Goal: Information Seeking & Learning: Check status

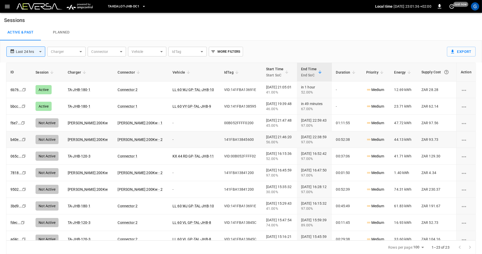
click at [24, 92] on icon "Copy" at bounding box center [24, 90] width 4 height 4
click at [23, 92] on icon "Copy" at bounding box center [24, 90] width 4 height 4
click at [129, 6] on span "Takealot-JHB-DC1" at bounding box center [123, 7] width 31 height 6
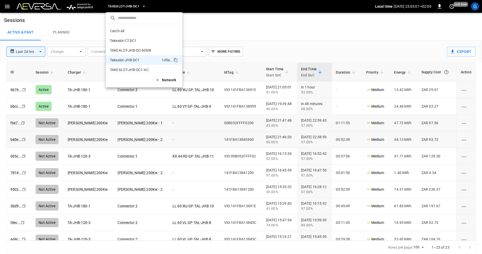
scroll to position [4, 0]
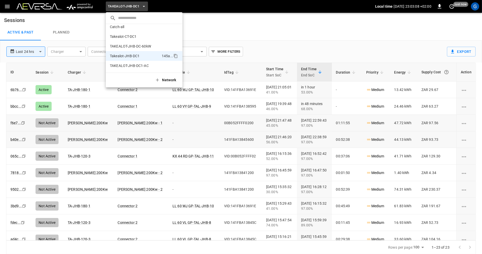
click at [227, 32] on div at bounding box center [241, 127] width 482 height 254
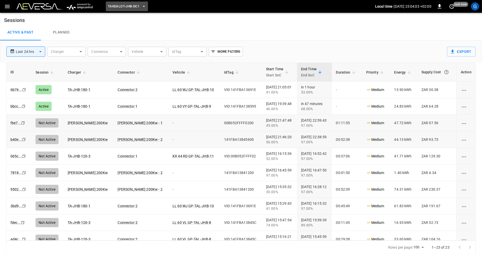
click at [137, 7] on span "Takealot-JHB-DC1" at bounding box center [123, 7] width 31 height 6
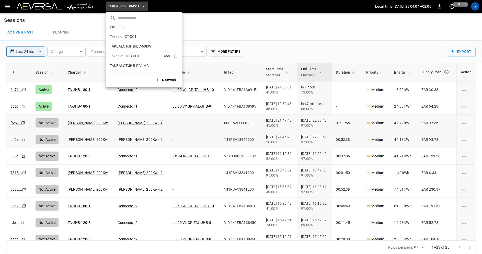
scroll to position [0, 0]
click at [142, 39] on li "Takealot-CT-DC1 269b ..." at bounding box center [144, 41] width 77 height 10
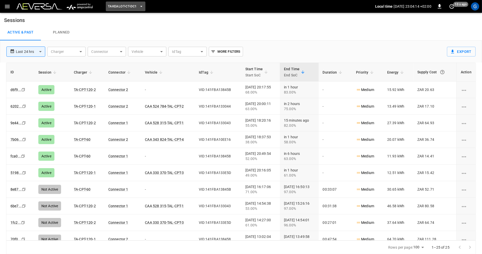
click at [131, 7] on span "Takealot-CT-DC1" at bounding box center [122, 7] width 29 height 6
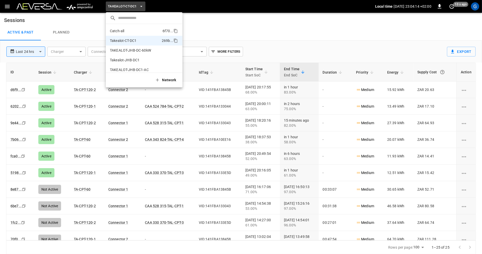
scroll to position [4, 0]
click at [147, 55] on li "Takealot-JHB-DC1 145a ..." at bounding box center [144, 56] width 77 height 10
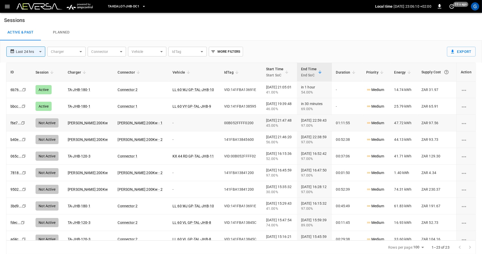
click at [22, 92] on icon "Copy" at bounding box center [24, 90] width 4 height 4
click at [139, 5] on span "Takealot-JHB-DC1" at bounding box center [123, 7] width 31 height 6
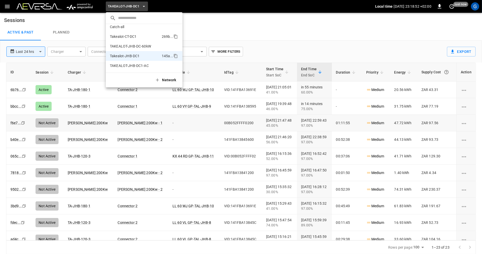
click at [142, 36] on li "Takealot-CT-DC1 269b ..." at bounding box center [144, 37] width 77 height 10
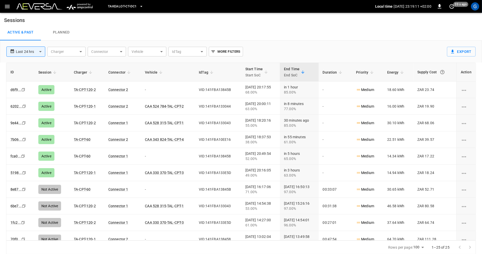
click at [134, 8] on span "Takealot-CT-DC1" at bounding box center [122, 7] width 29 height 6
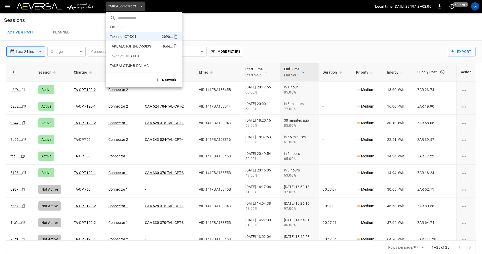
click at [147, 47] on p "TAKEALOT-JHB-DC-60kW" at bounding box center [130, 46] width 41 height 5
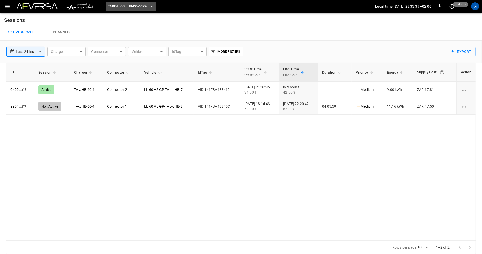
click at [146, 7] on span "TAKEALOT-JHB-DC-60kW" at bounding box center [127, 7] width 39 height 6
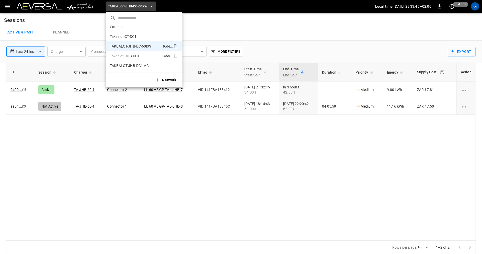
click at [147, 57] on li "Takealot-JHB-DC1 145a ..." at bounding box center [144, 56] width 77 height 10
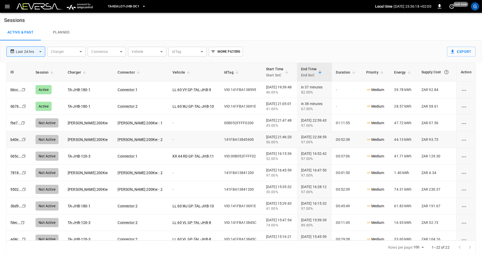
click at [25, 92] on icon "Copy" at bounding box center [23, 90] width 4 height 4
click at [24, 92] on icon "Copy" at bounding box center [23, 90] width 4 height 4
drag, startPoint x: 392, startPoint y: 123, endPoint x: 415, endPoint y: 123, distance: 23.0
click at [415, 123] on td "47.72 kWh" at bounding box center [403, 123] width 27 height 17
click at [402, 123] on td "47.72 kWh" at bounding box center [403, 123] width 27 height 17
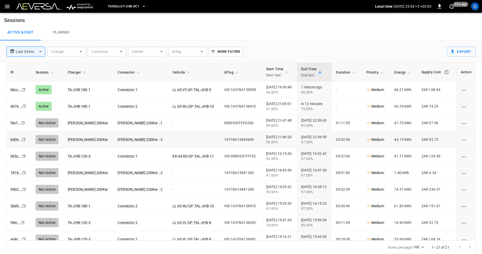
drag, startPoint x: 389, startPoint y: 138, endPoint x: 413, endPoint y: 138, distance: 24.3
click at [413, 138] on td "44.13 kWh" at bounding box center [403, 139] width 27 height 17
click at [398, 138] on td "44.13 kWh" at bounding box center [403, 139] width 27 height 17
click at [401, 139] on td "44.13 kWh" at bounding box center [403, 139] width 27 height 17
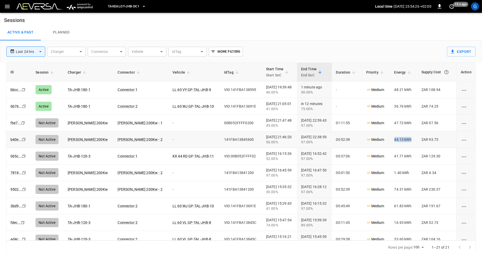
drag, startPoint x: 411, startPoint y: 140, endPoint x: 392, endPoint y: 140, distance: 18.7
click at [392, 140] on td "44.13 kWh" at bounding box center [403, 139] width 27 height 17
click at [23, 91] on icon "copy" at bounding box center [23, 89] width 3 height 3
drag, startPoint x: 439, startPoint y: 136, endPoint x: 421, endPoint y: 137, distance: 18.2
click at [421, 137] on td "ZAR 93.73" at bounding box center [436, 139] width 39 height 17
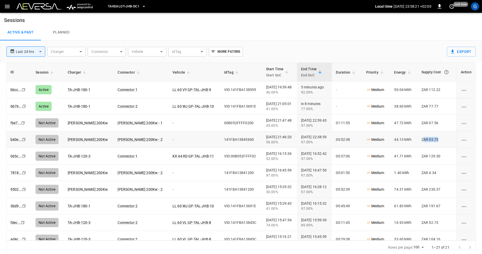
drag, startPoint x: 421, startPoint y: 137, endPoint x: 445, endPoint y: 137, distance: 24.3
click at [445, 137] on td "ZAR 93.73" at bounding box center [436, 139] width 39 height 17
click at [24, 92] on icon "Copy" at bounding box center [23, 90] width 4 height 4
